Goal: Task Accomplishment & Management: Use online tool/utility

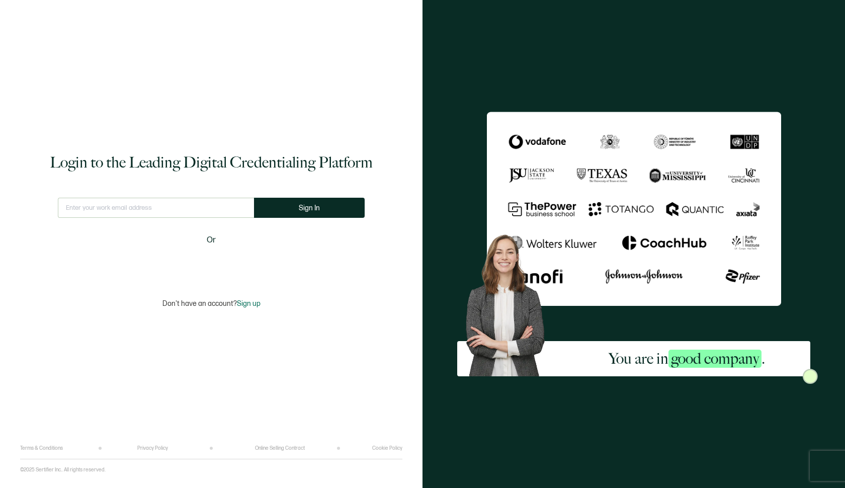
click at [224, 261] on div "Sign in with Google. Opens in new tab" at bounding box center [211, 264] width 116 height 22
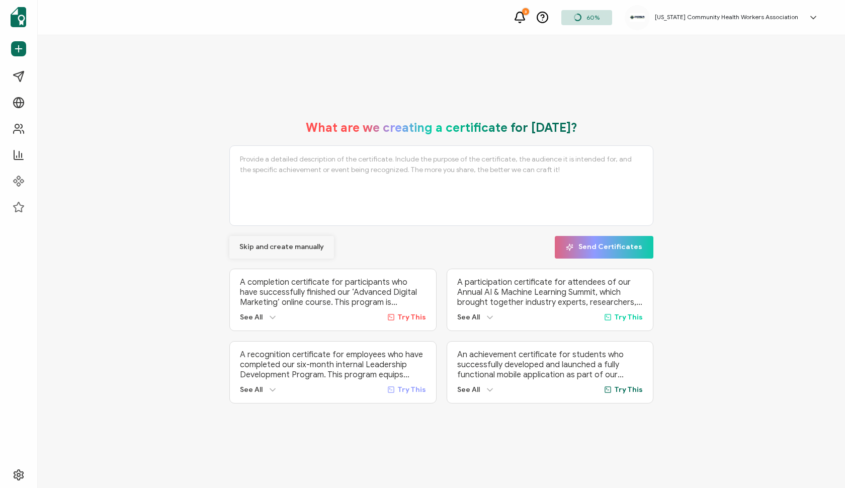
click at [298, 245] on span "Skip and create manually" at bounding box center [281, 247] width 85 height 7
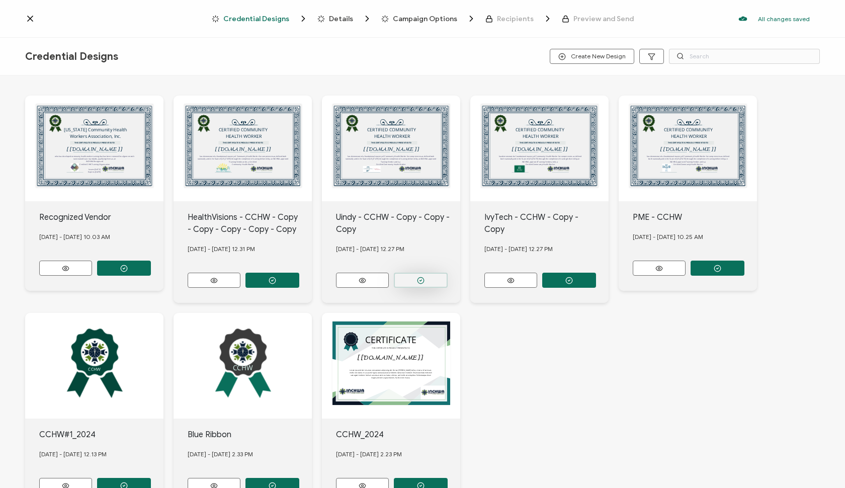
click at [429, 275] on button "button" at bounding box center [421, 280] width 54 height 15
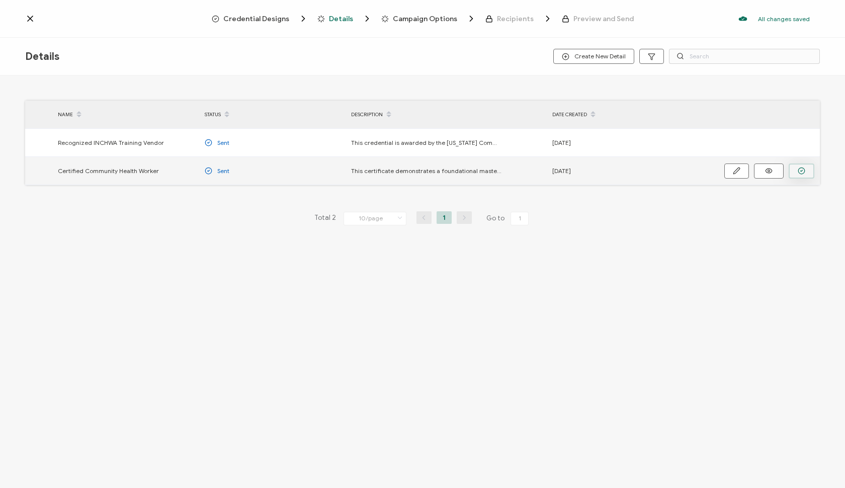
click at [799, 171] on icon "button" at bounding box center [802, 171] width 8 height 8
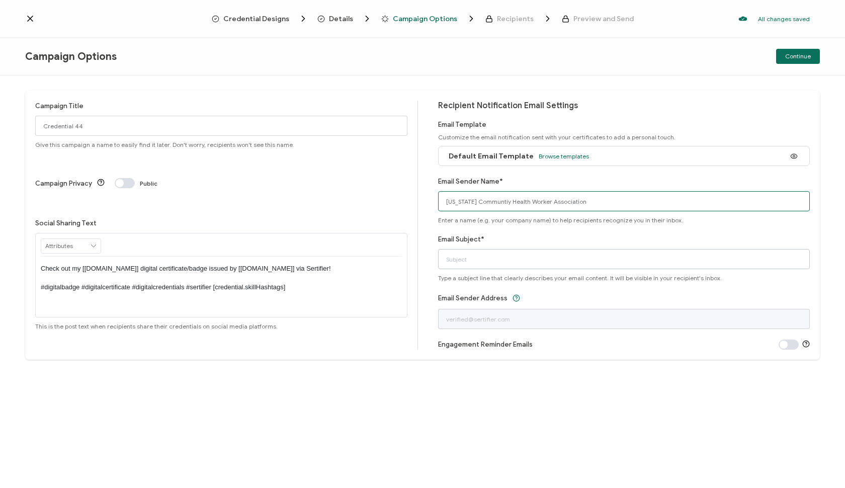
type input "[US_STATE] Communtiy Health Worker Association"
type input "CHW Certificate"
click at [786, 346] on span at bounding box center [789, 345] width 20 height 10
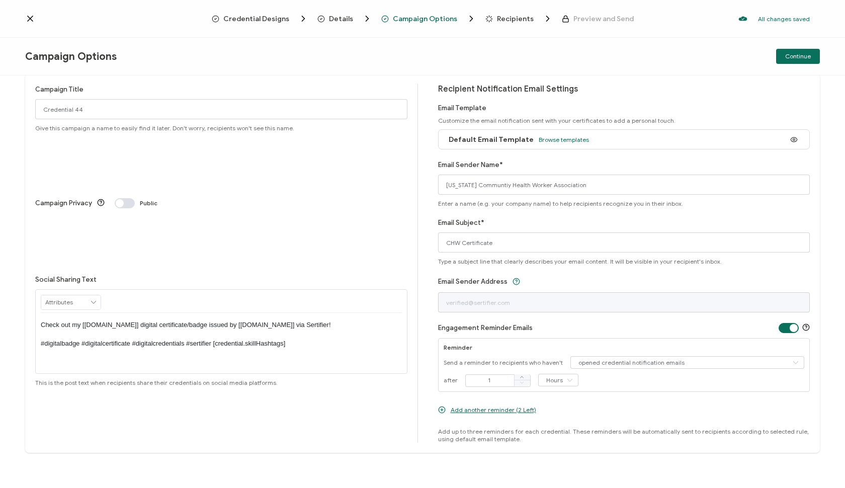
scroll to position [17, 0]
click at [487, 380] on input "1" at bounding box center [497, 380] width 65 height 13
type input "7"
click at [570, 379] on icon at bounding box center [570, 380] width 13 height 13
click at [563, 424] on li "Days" at bounding box center [557, 421] width 43 height 17
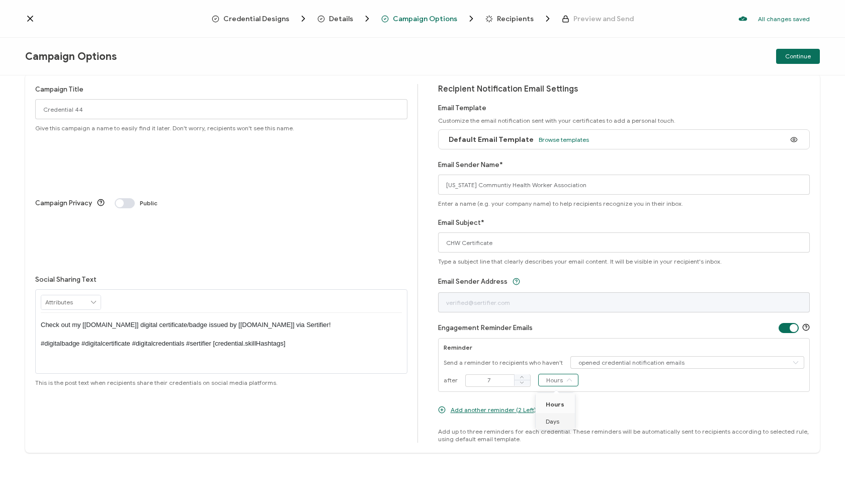
type input "Days"
click at [495, 410] on span "Add another reminder (2 Left)" at bounding box center [494, 410] width 86 height 8
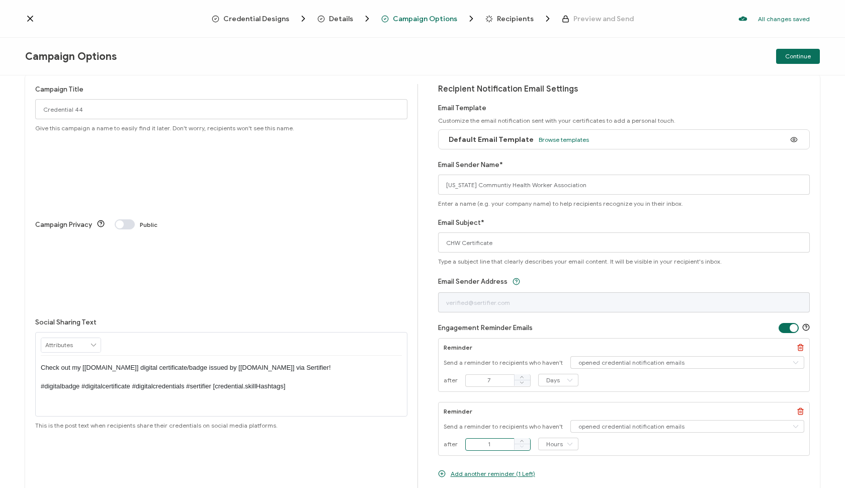
click at [496, 446] on input "1" at bounding box center [497, 444] width 65 height 13
type input "14"
click at [569, 443] on icon at bounding box center [570, 444] width 13 height 13
click at [564, 417] on li "Days" at bounding box center [557, 418] width 43 height 17
type input "Days"
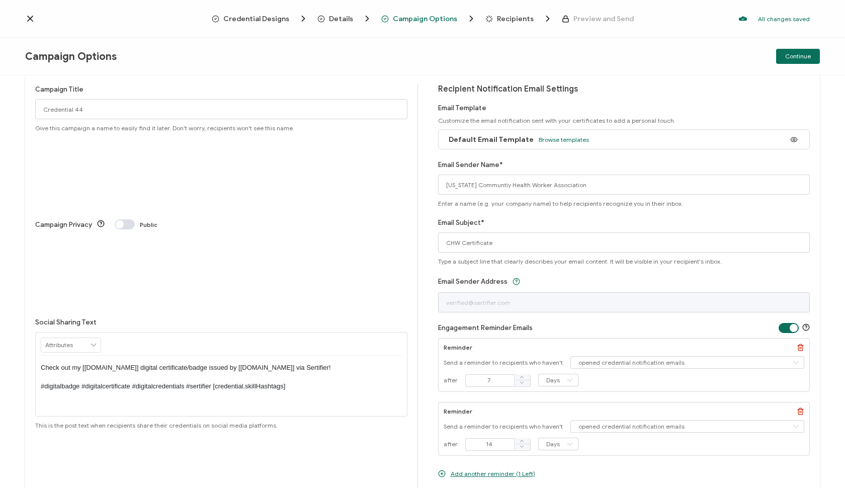
click at [493, 473] on span "Add another reminder (1 Left)" at bounding box center [493, 474] width 85 height 8
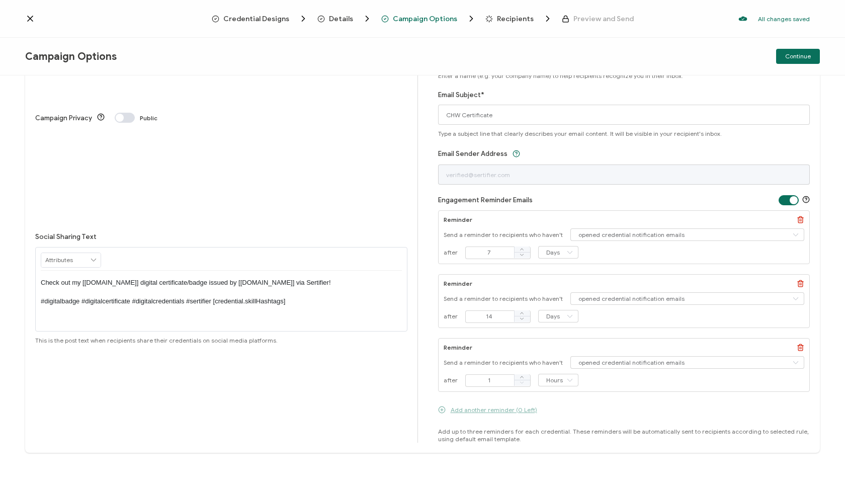
scroll to position [144, 0]
click at [478, 381] on input "1" at bounding box center [497, 380] width 65 height 13
type input "21"
click at [567, 380] on icon at bounding box center [570, 380] width 13 height 13
click at [564, 424] on li "Days" at bounding box center [557, 421] width 43 height 17
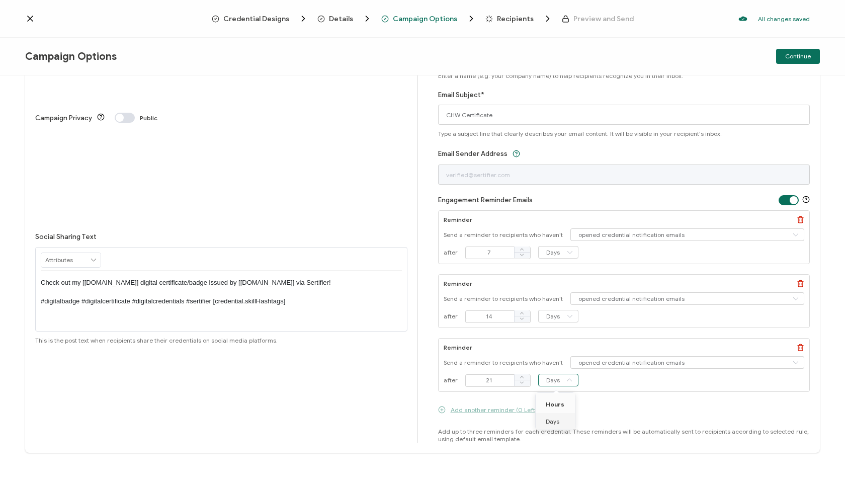
type input "Hours"
click at [811, 57] on span "Continue" at bounding box center [798, 56] width 26 height 6
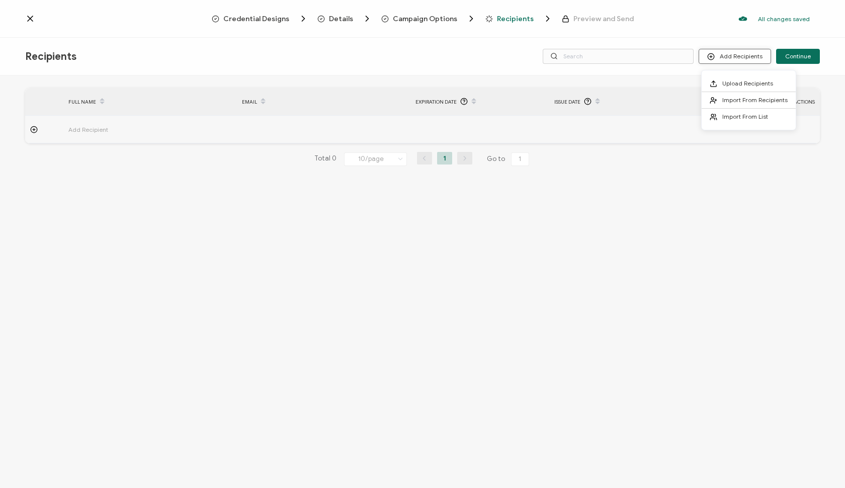
click at [749, 58] on button "Add Recipients" at bounding box center [735, 56] width 72 height 15
click at [752, 81] on span "Upload Recipients" at bounding box center [748, 83] width 51 height 8
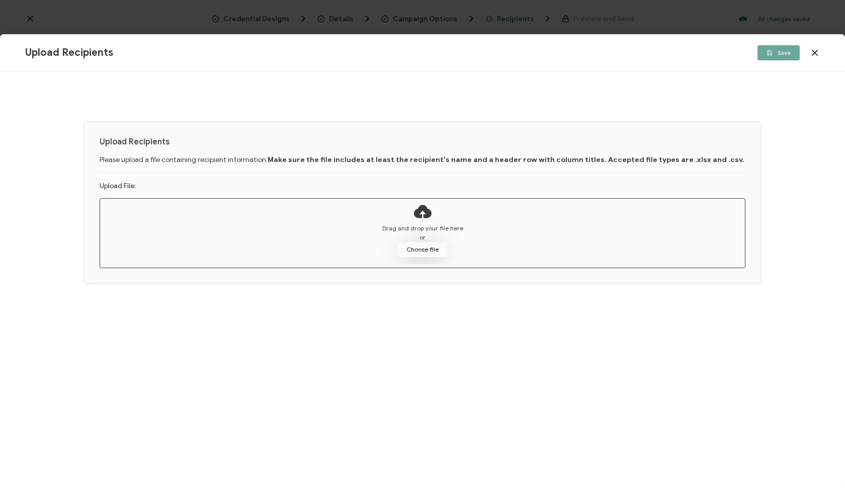
click at [432, 251] on button "Choose file" at bounding box center [422, 249] width 50 height 15
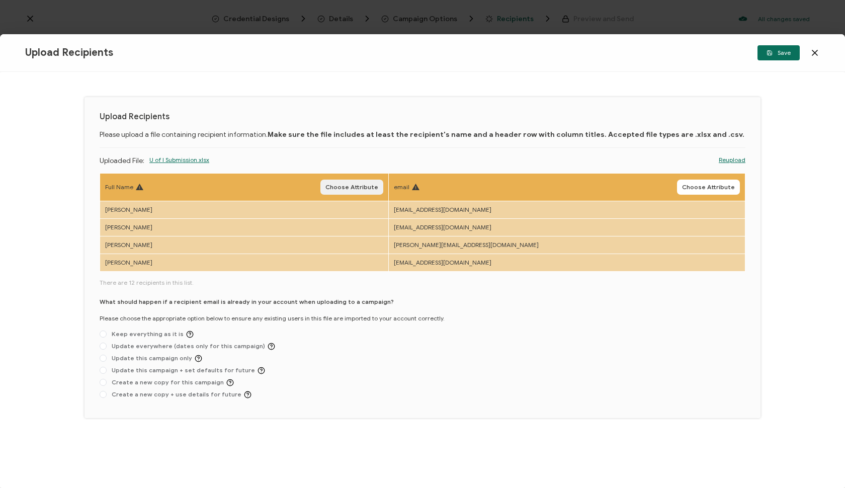
click at [378, 188] on span "Choose Attribute" at bounding box center [352, 187] width 53 height 6
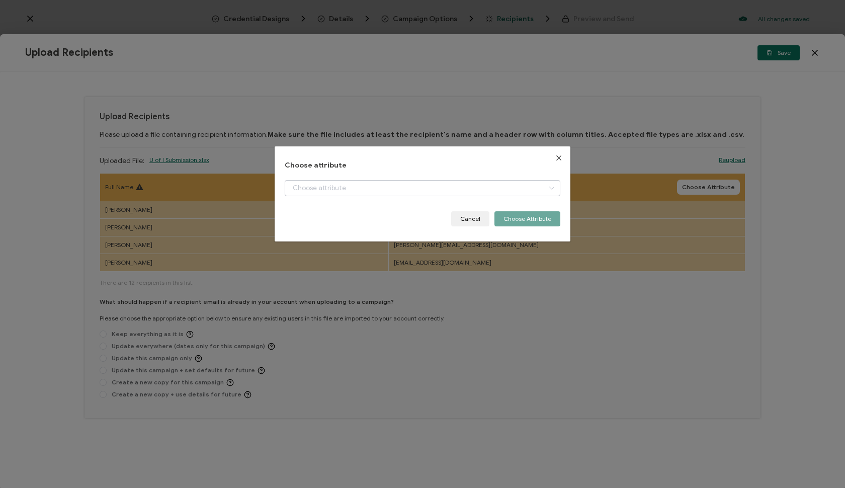
click at [549, 189] on icon "dialog" at bounding box center [551, 188] width 13 height 16
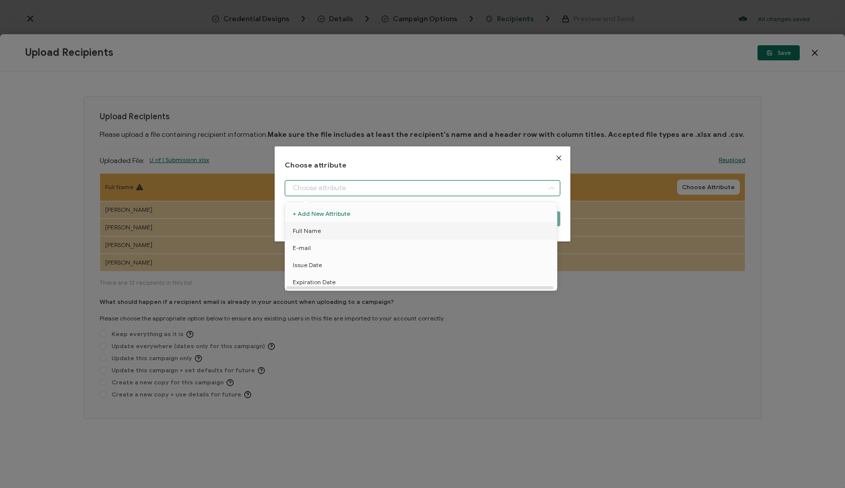
click at [382, 238] on li "Full Name" at bounding box center [423, 230] width 280 height 17
type input "Full Name"
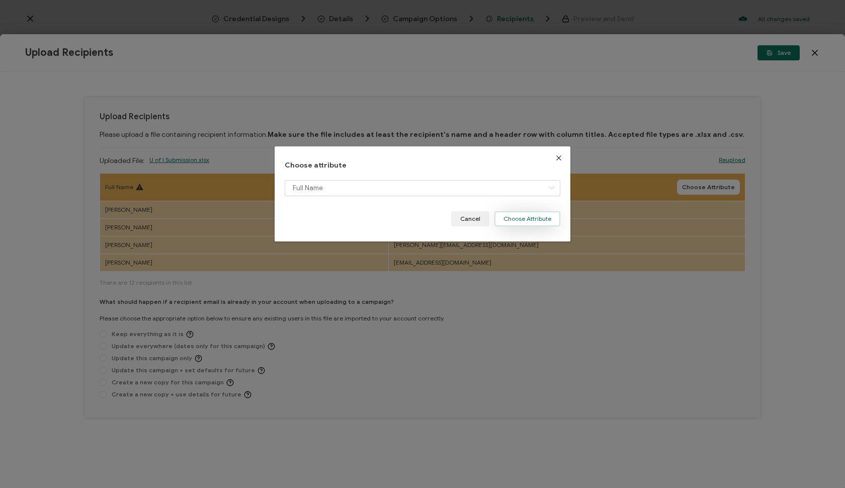
click at [534, 220] on button "Choose Attribute" at bounding box center [528, 218] width 66 height 15
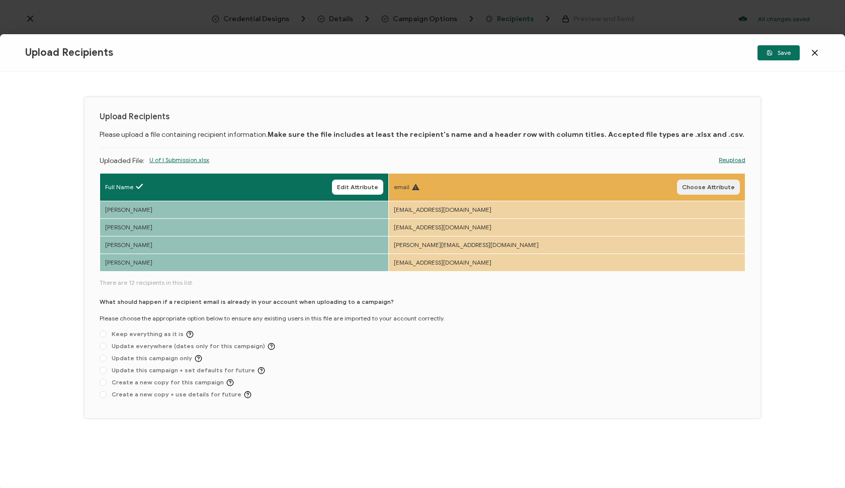
click at [724, 184] on span "Choose Attribute" at bounding box center [708, 187] width 53 height 6
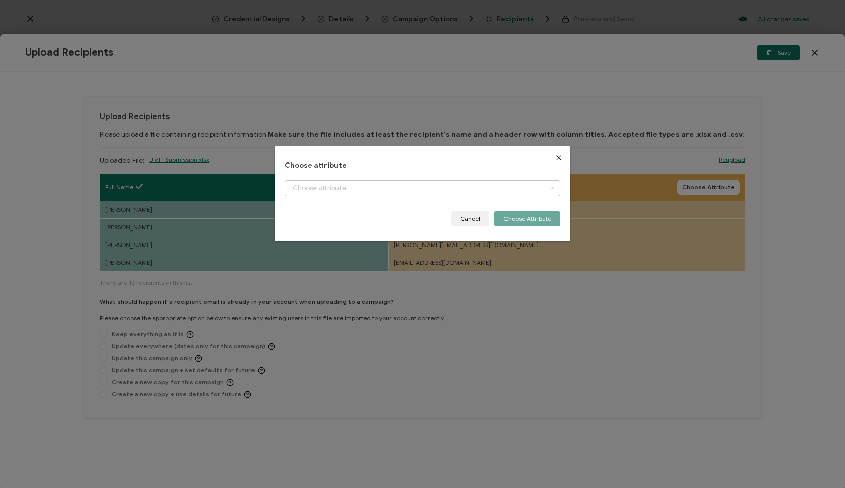
click at [551, 190] on icon "dialog" at bounding box center [551, 188] width 13 height 16
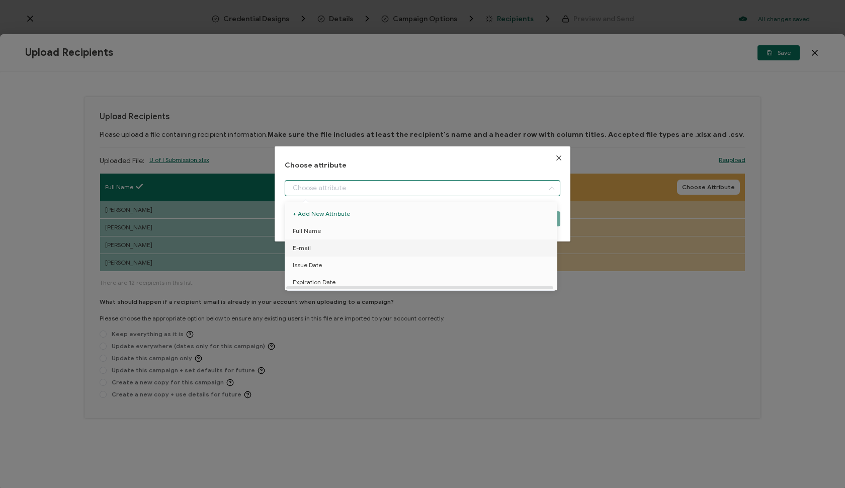
click at [422, 251] on li "E-mail" at bounding box center [423, 247] width 280 height 17
type input "E-mail"
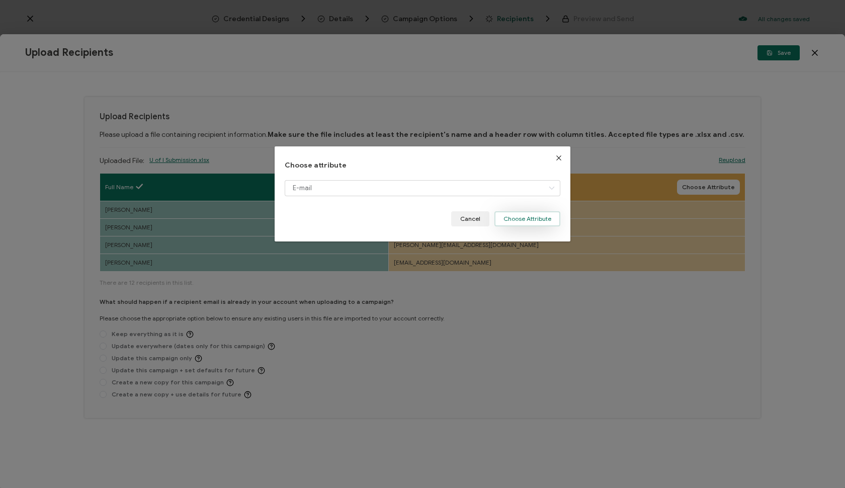
click at [535, 221] on button "Choose Attribute" at bounding box center [528, 218] width 66 height 15
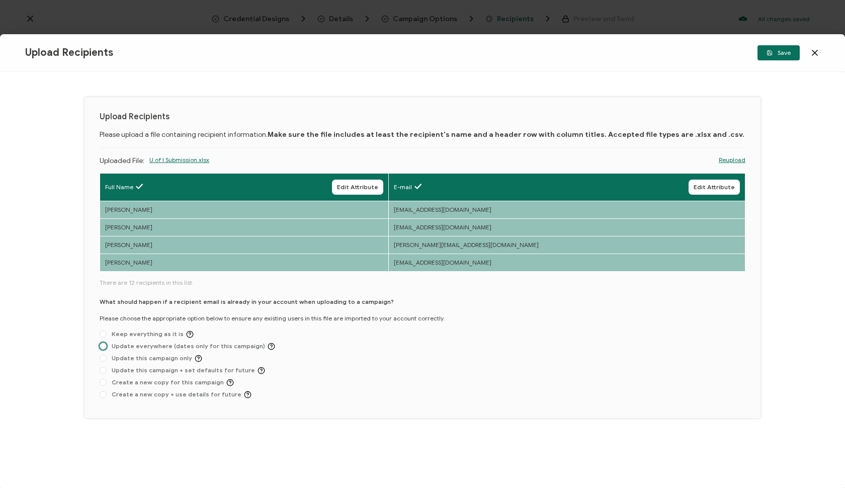
click at [107, 345] on span "Update everywhere (dates only for this campaign)" at bounding box center [191, 347] width 169 height 8
click at [107, 345] on input "Update everywhere (dates only for this campaign)" at bounding box center [103, 347] width 7 height 8
radio input "true"
click at [790, 56] on span "Save" at bounding box center [779, 53] width 24 height 6
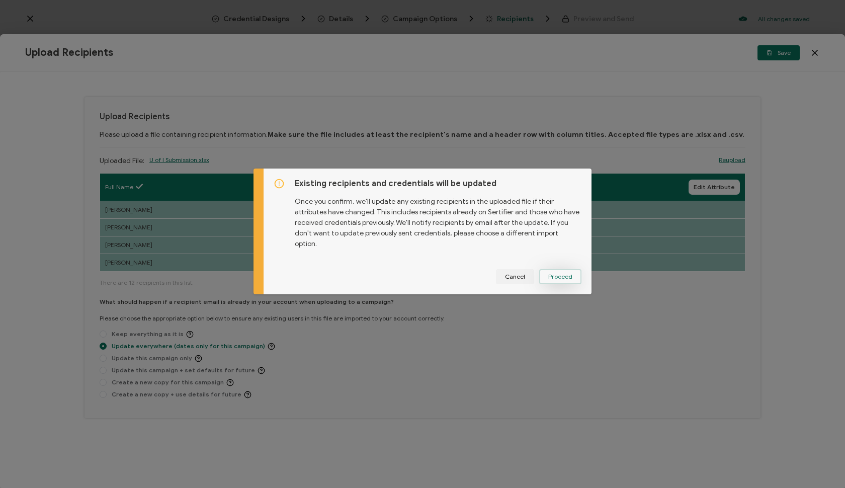
click at [559, 274] on span "Proceed" at bounding box center [560, 277] width 24 height 6
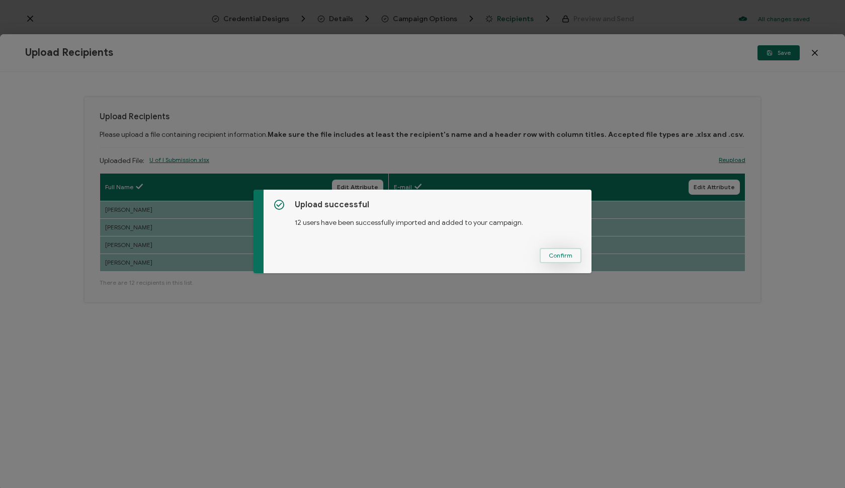
click at [569, 255] on span "Confirm" at bounding box center [561, 256] width 24 height 6
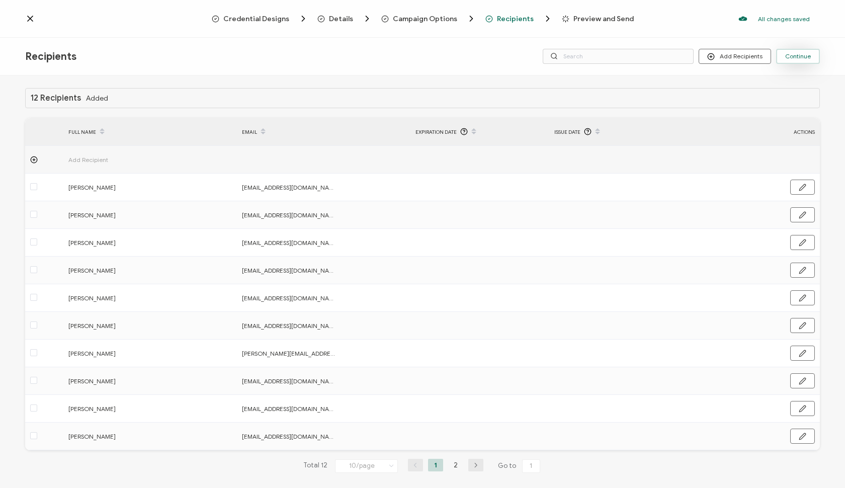
click at [807, 58] on span "Continue" at bounding box center [798, 56] width 26 height 6
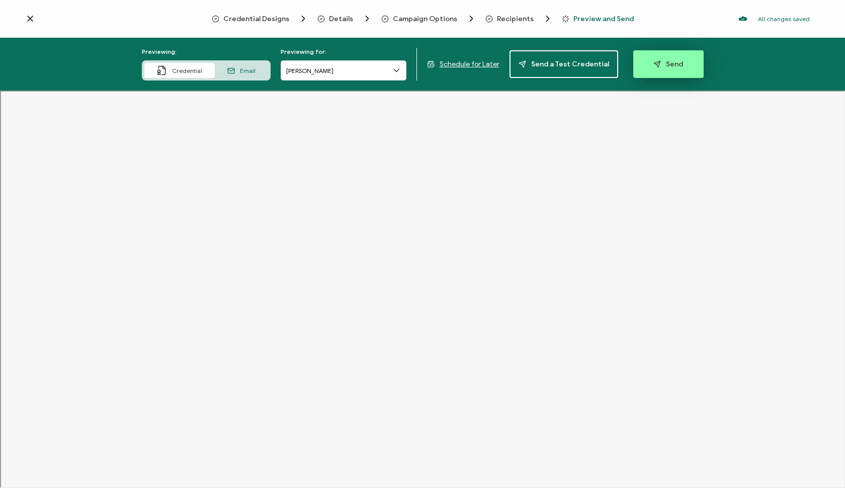
click at [663, 65] on span "Send" at bounding box center [669, 64] width 30 height 8
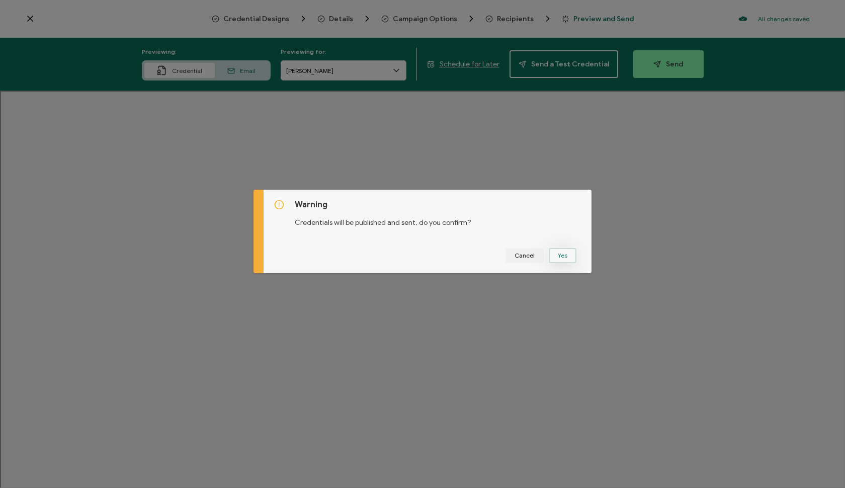
click at [566, 255] on button "Yes" at bounding box center [563, 255] width 28 height 15
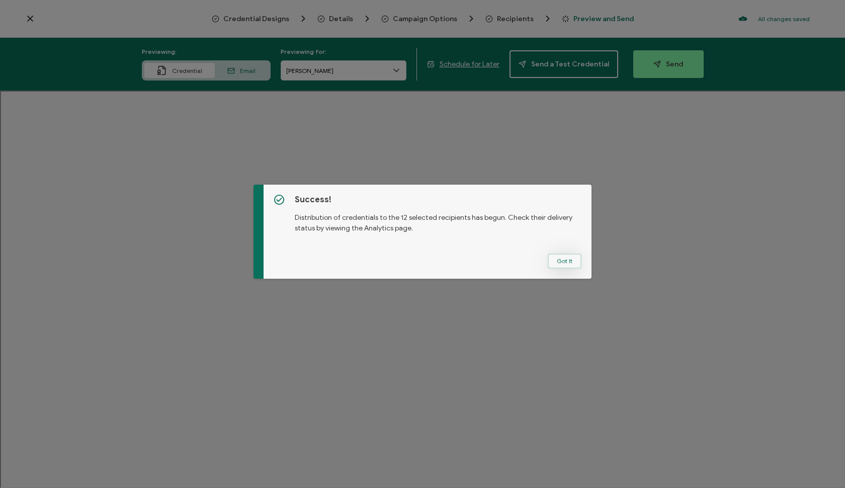
click at [566, 262] on button "Got It" at bounding box center [565, 261] width 34 height 15
